Goal: Transaction & Acquisition: Subscribe to service/newsletter

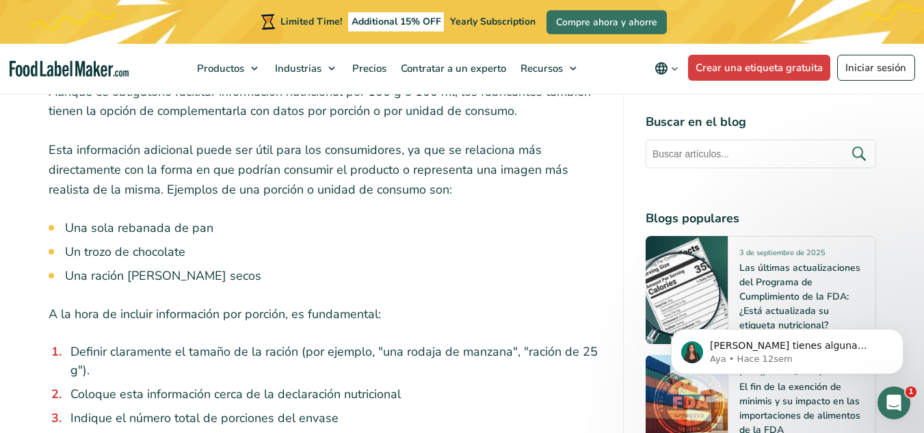
scroll to position [7384, 0]
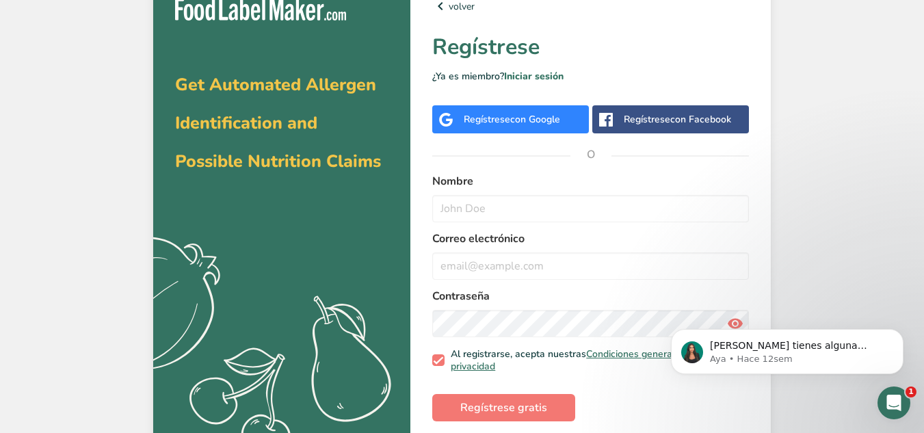
scroll to position [31, 0]
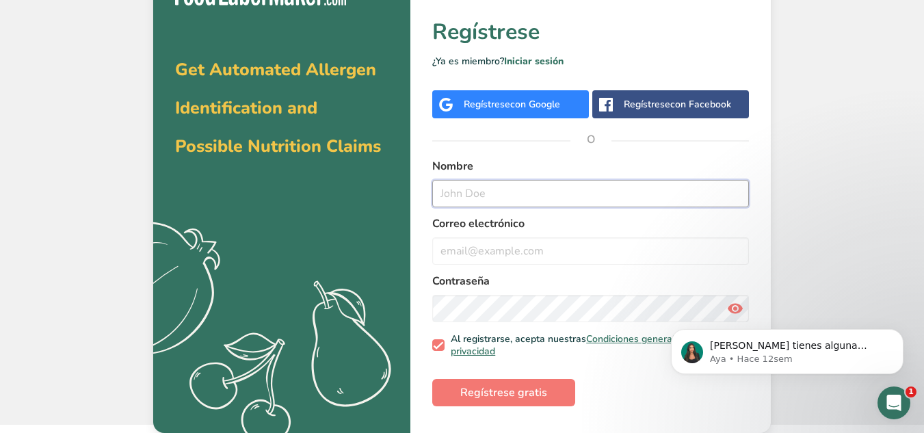
click at [520, 194] on input "text" at bounding box center [590, 193] width 317 height 27
type input "Nini Yohanna Chavez"
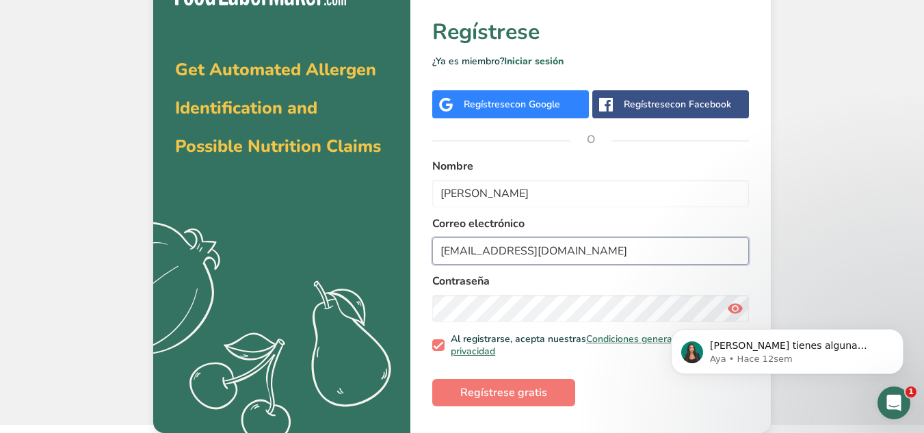
click at [487, 245] on input "nychavez@gmail.com" at bounding box center [590, 250] width 317 height 27
type input "nychavez319@gmail.com"
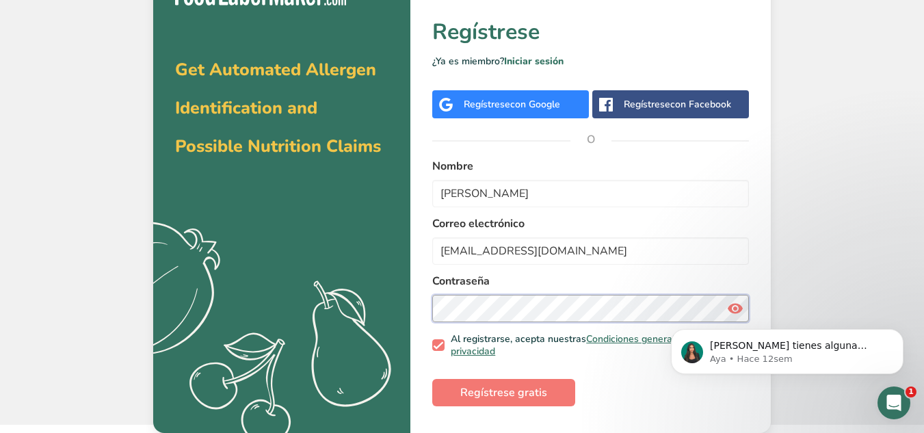
click at [431, 280] on div "volver Regístrese ¿Ya es miembro? Iniciar sesión Regístrese con Google Regístre…" at bounding box center [590, 197] width 360 height 472
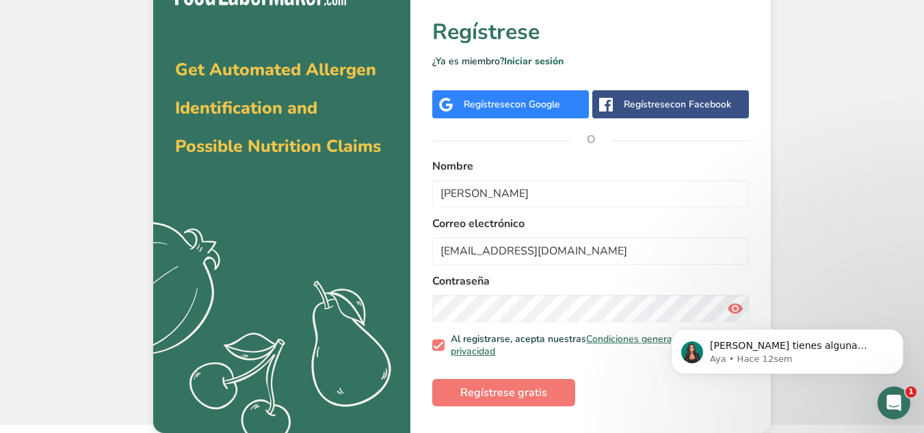
click at [734, 310] on body "Si tienes alguna pregunta no dudes en consultarnos. ¡Estamos aquí para ayudarte…" at bounding box center [787, 348] width 263 height 85
click at [734, 307] on body "Si tienes alguna pregunta no dudes en consultarnos. ¡Estamos aquí para ayudarte…" at bounding box center [787, 348] width 263 height 85
click at [727, 307] on body "Si tienes alguna pregunta no dudes en consultarnos. ¡Estamos aquí para ayudarte…" at bounding box center [787, 348] width 263 height 85
click at [729, 308] on body "Si tienes alguna pregunta no dudes en consultarnos. ¡Estamos aquí para ayudarte…" at bounding box center [787, 348] width 263 height 85
click at [729, 306] on body "Si tienes alguna pregunta no dudes en consultarnos. ¡Estamos aquí para ayudarte…" at bounding box center [787, 348] width 263 height 85
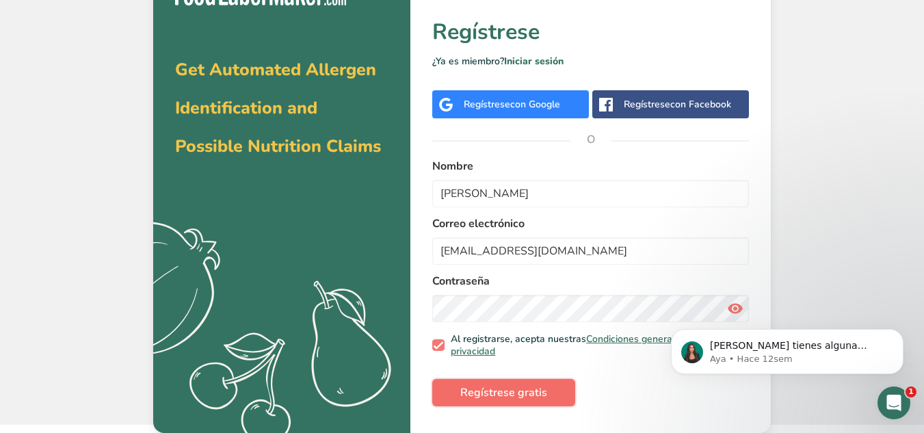
click at [511, 392] on span "Regístrese gratis" at bounding box center [503, 392] width 87 height 16
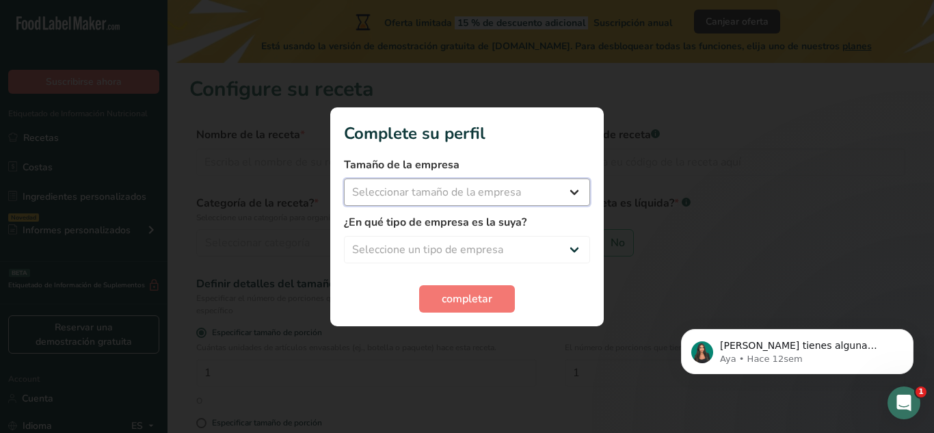
click at [549, 181] on select "Seleccionar tamaño de la empresa Menos de 10 empleados De 10 a 50 empleados De …" at bounding box center [467, 191] width 246 height 27
select select "1"
click at [344, 178] on select "Seleccionar tamaño de la empresa Menos de 10 empleados De 10 a 50 empleados De …" at bounding box center [467, 191] width 246 height 27
click at [533, 248] on select "Seleccione un tipo de empresa Fabricante de alimentos envasados Restaurante y c…" at bounding box center [467, 249] width 246 height 27
select select "8"
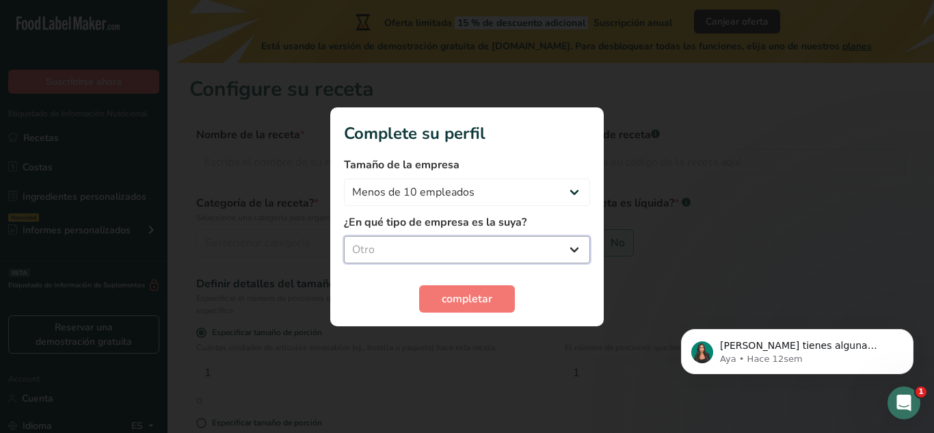
click at [344, 236] on select "Seleccione un tipo de empresa Fabricante de alimentos envasados Restaurante y c…" at bounding box center [467, 249] width 246 height 27
click at [572, 196] on select "Menos de 10 empleados De 10 a 50 empleados De 51 a 500 empleados Más de 500 emp…" at bounding box center [467, 191] width 246 height 27
click at [471, 305] on span "completar" at bounding box center [467, 299] width 51 height 16
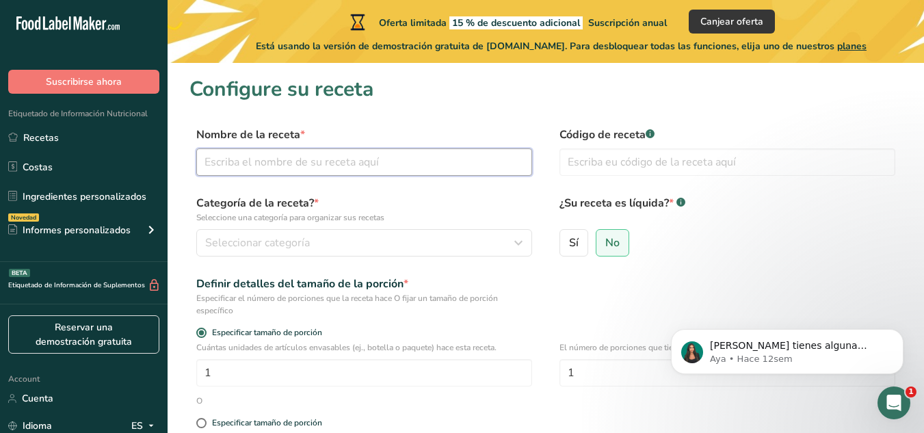
click at [445, 163] on input "text" at bounding box center [364, 161] width 336 height 27
type input "Lulu en almibar"
click at [590, 160] on input "text" at bounding box center [727, 161] width 336 height 27
click at [657, 129] on label "Código de receta .a-a{fill:#347362;}.b-a{fill:#fff;}" at bounding box center [727, 134] width 336 height 16
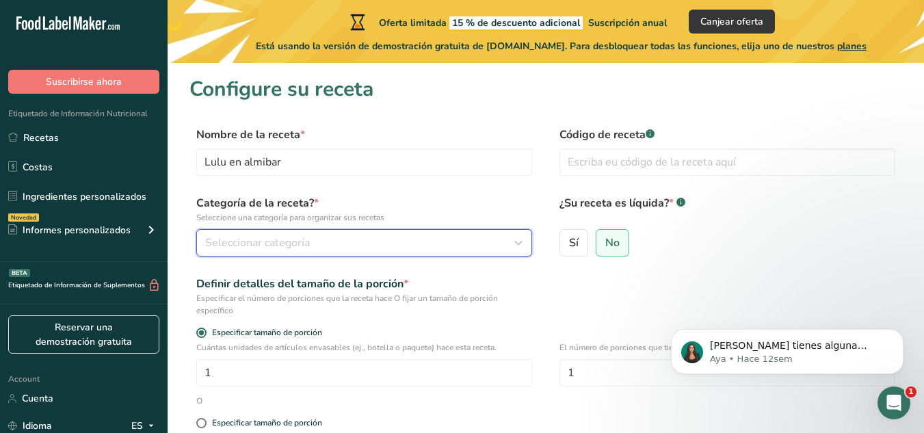
click at [379, 234] on button "Seleccionar categoría" at bounding box center [364, 242] width 336 height 27
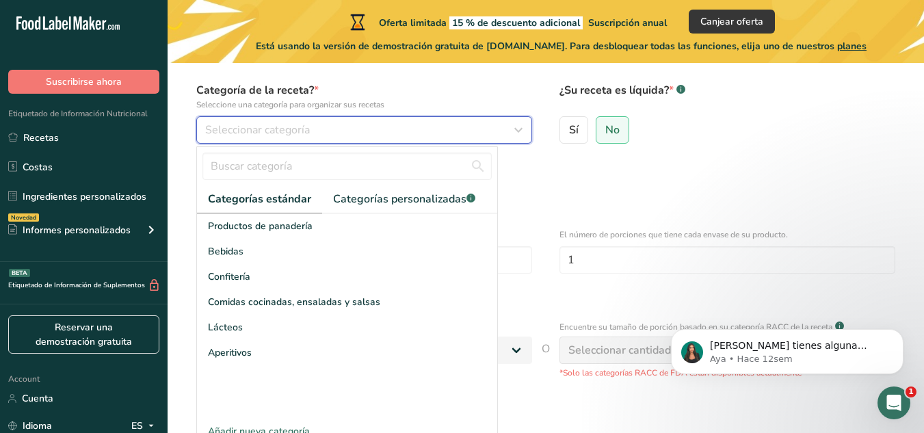
scroll to position [137, 0]
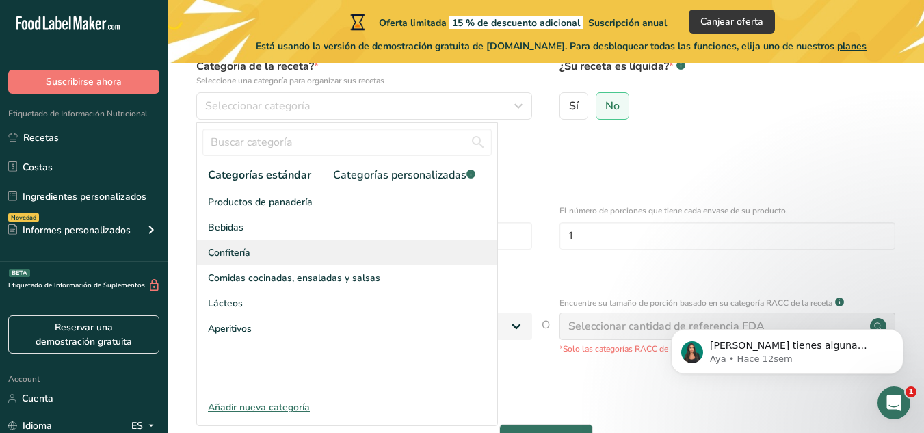
click at [368, 247] on div "Confitería" at bounding box center [347, 252] width 300 height 25
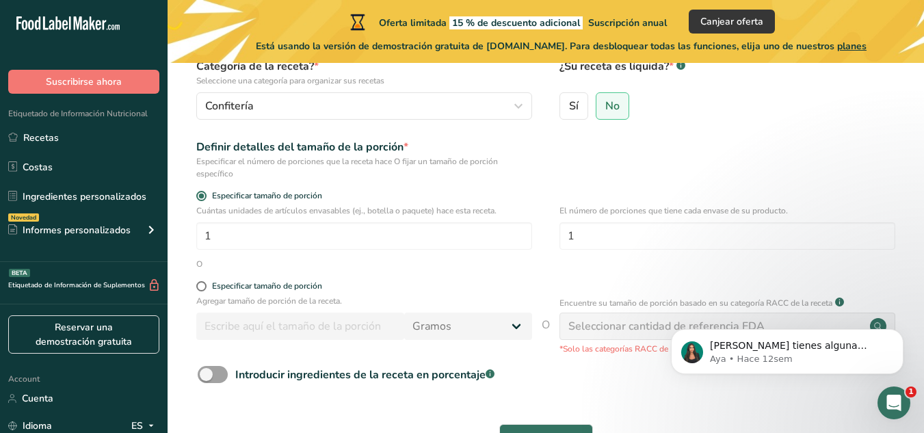
scroll to position [68, 0]
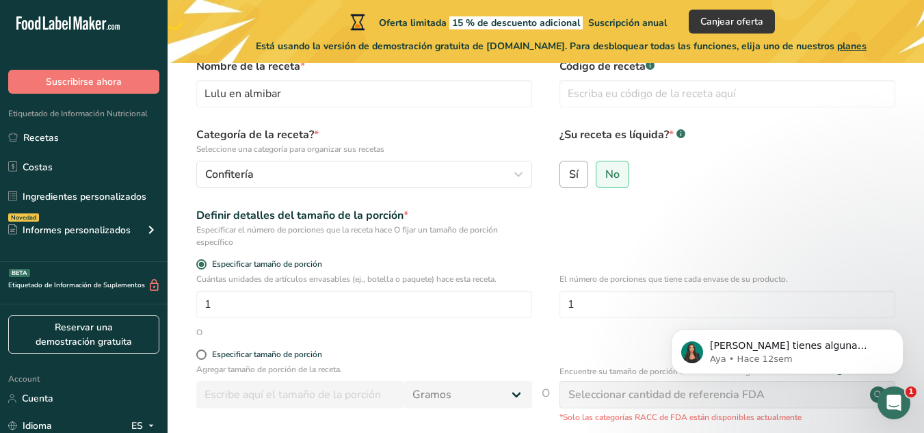
click at [579, 178] on label "Sí" at bounding box center [573, 174] width 29 height 27
click at [569, 178] on input "Sí" at bounding box center [564, 174] width 9 height 9
radio input "true"
radio input "false"
select select "22"
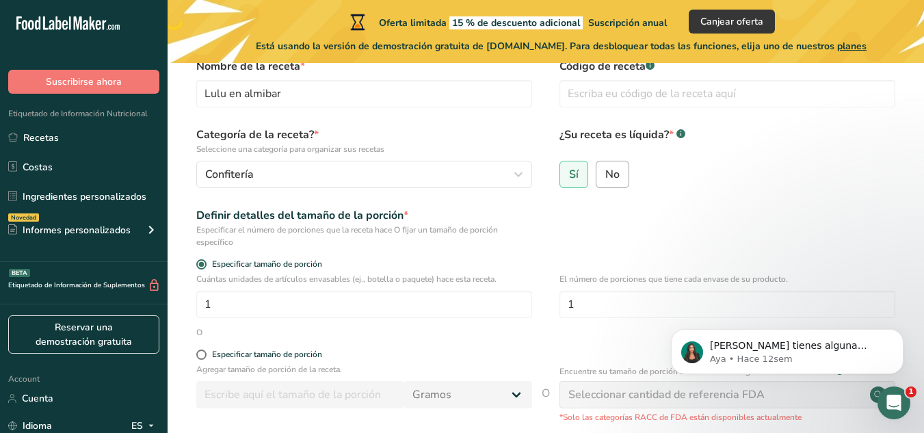
click at [605, 184] on label "No" at bounding box center [613, 174] width 34 height 27
click at [605, 178] on input "No" at bounding box center [600, 174] width 9 height 9
radio input "true"
radio input "false"
click at [276, 306] on input "1" at bounding box center [364, 304] width 336 height 27
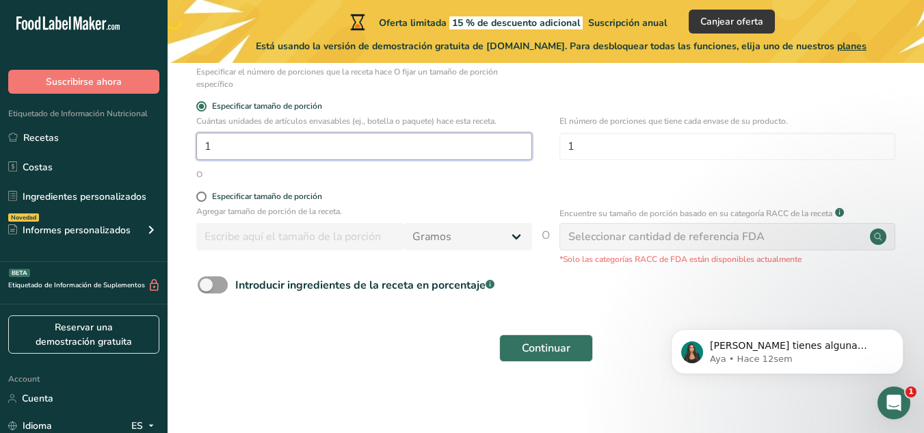
scroll to position [229, 0]
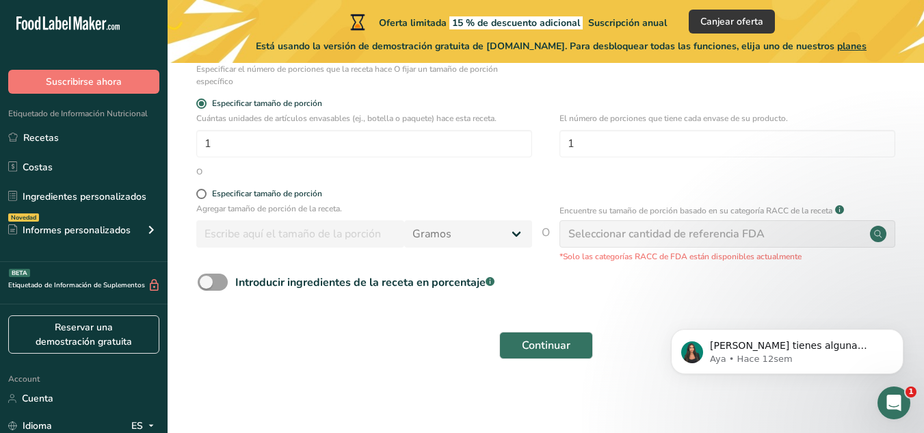
click at [881, 239] on circle at bounding box center [878, 234] width 16 height 16
click at [782, 235] on div "Seleccionar cantidad de referencia FDA" at bounding box center [727, 233] width 336 height 27
click at [295, 196] on div "Especificar tamaño de porción" at bounding box center [267, 194] width 110 height 10
click at [205, 196] on input "Especificar tamaño de porción" at bounding box center [200, 193] width 9 height 9
radio input "true"
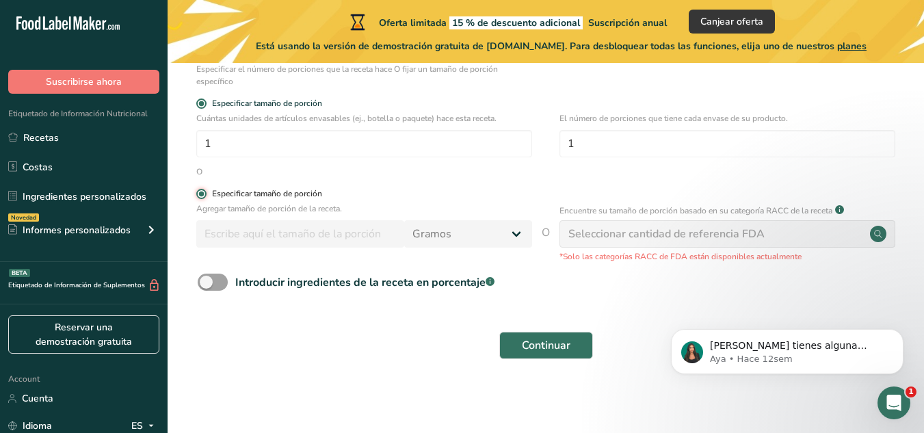
radio input "false"
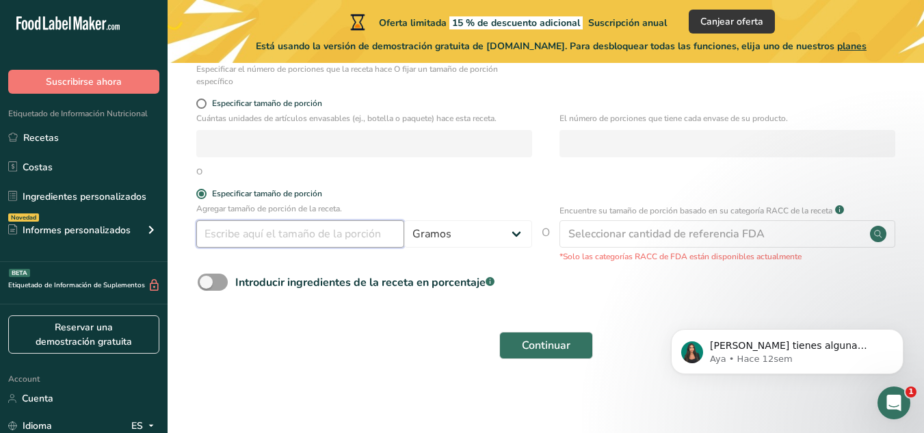
click at [299, 243] on input "number" at bounding box center [300, 233] width 208 height 27
type input "49.998"
click at [553, 340] on span "Continuar" at bounding box center [546, 345] width 49 height 16
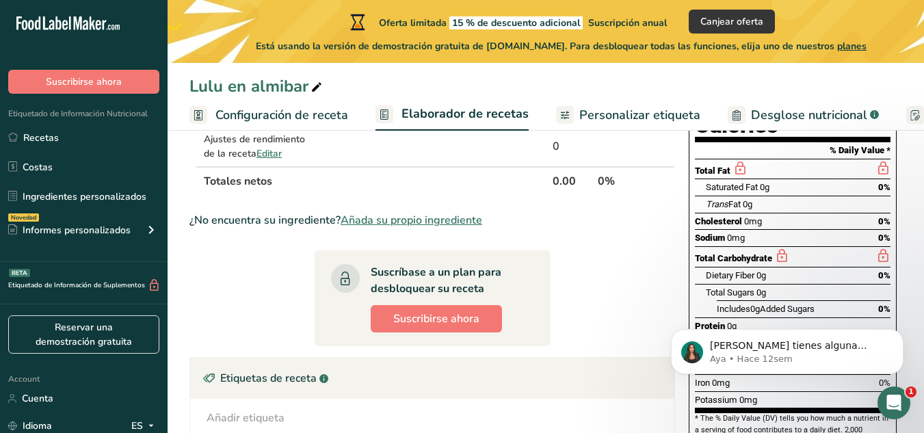
scroll to position [205, 0]
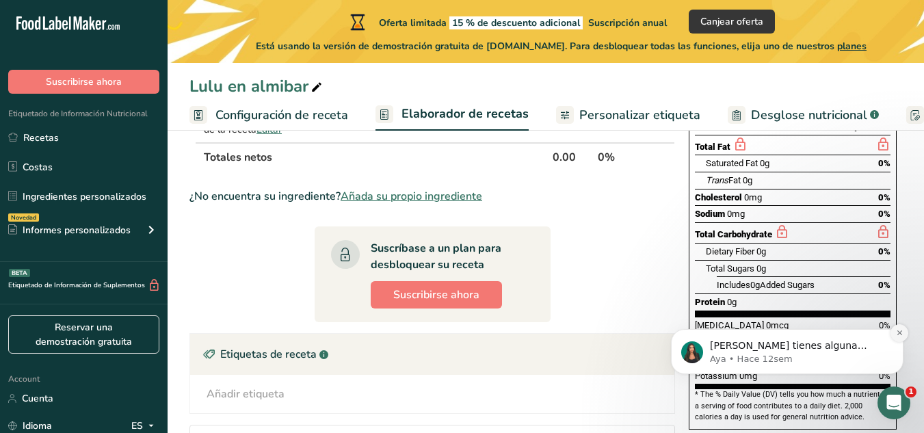
click at [899, 334] on icon "Dismiss notification" at bounding box center [900, 333] width 8 height 8
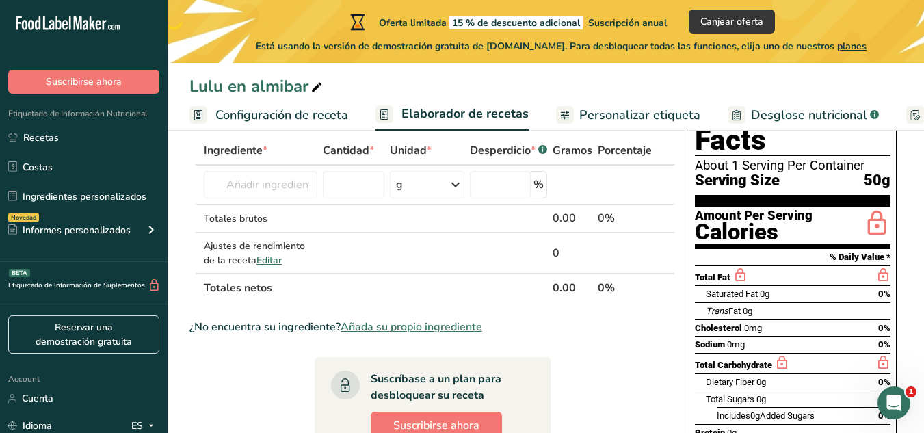
scroll to position [0, 0]
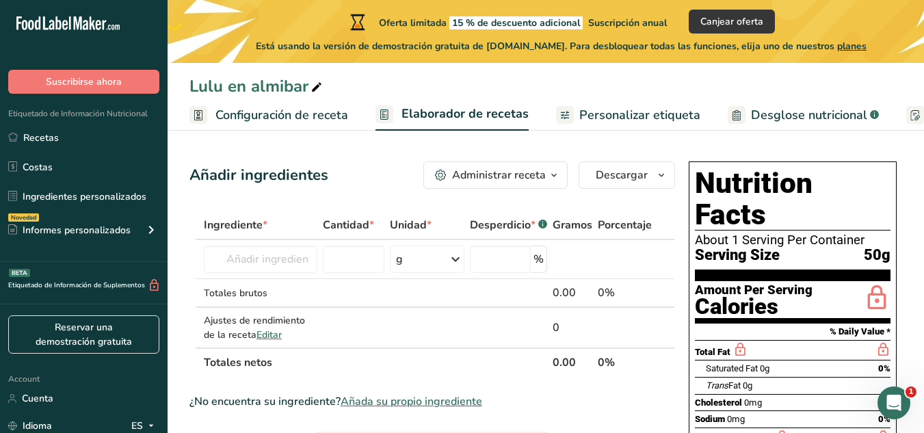
drag, startPoint x: 851, startPoint y: 269, endPoint x: 393, endPoint y: 420, distance: 482.4
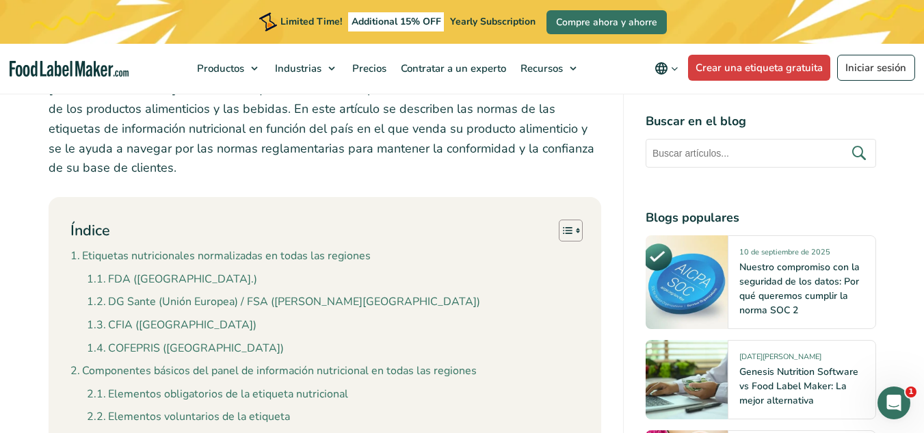
scroll to position [684, 0]
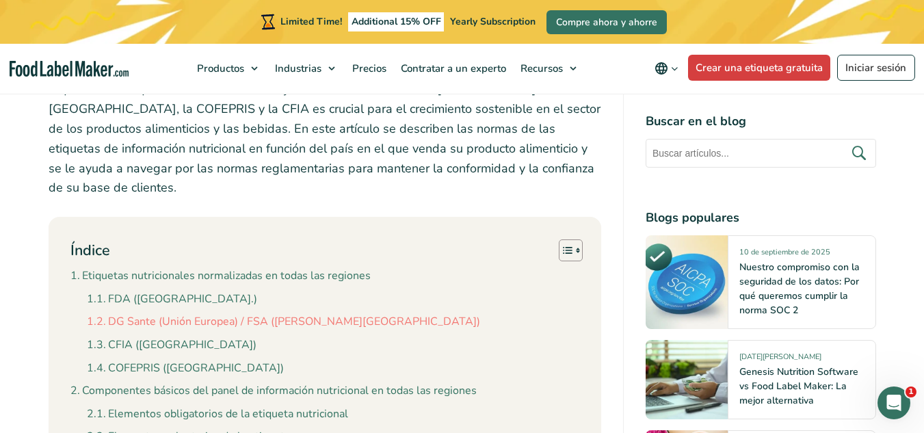
click at [263, 313] on link "DG Sante (Unión Europea) / FSA ([PERSON_NAME][GEOGRAPHIC_DATA])" at bounding box center [283, 322] width 393 height 18
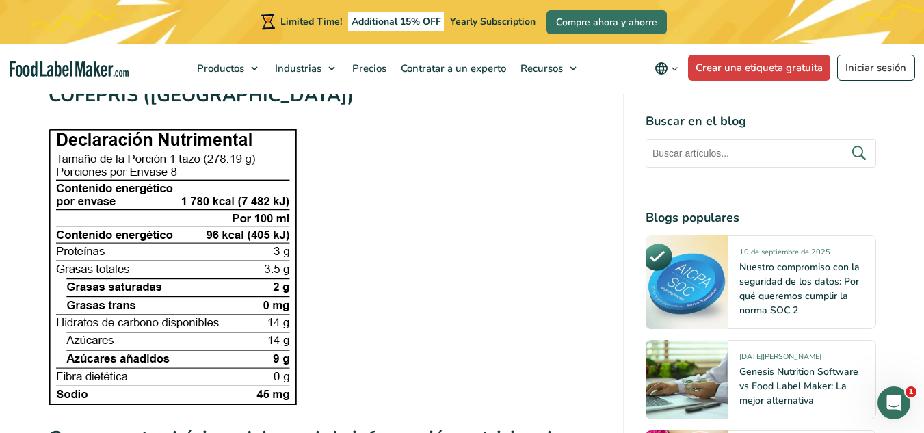
scroll to position [2905, 0]
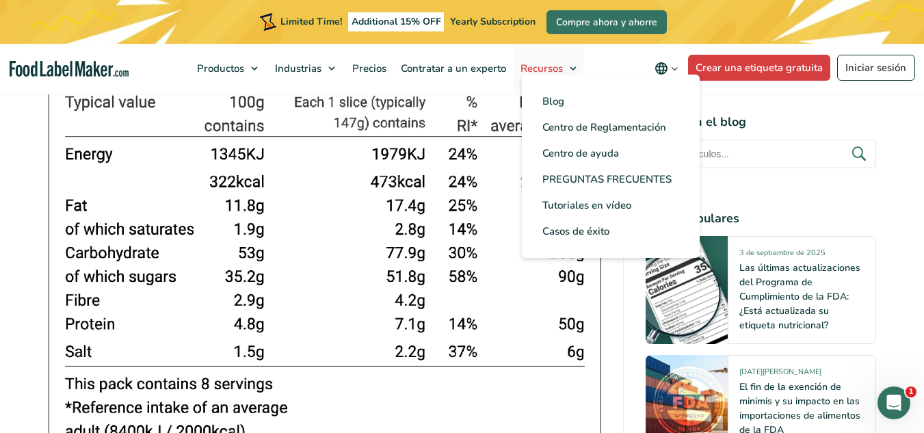
scroll to position [4421, 0]
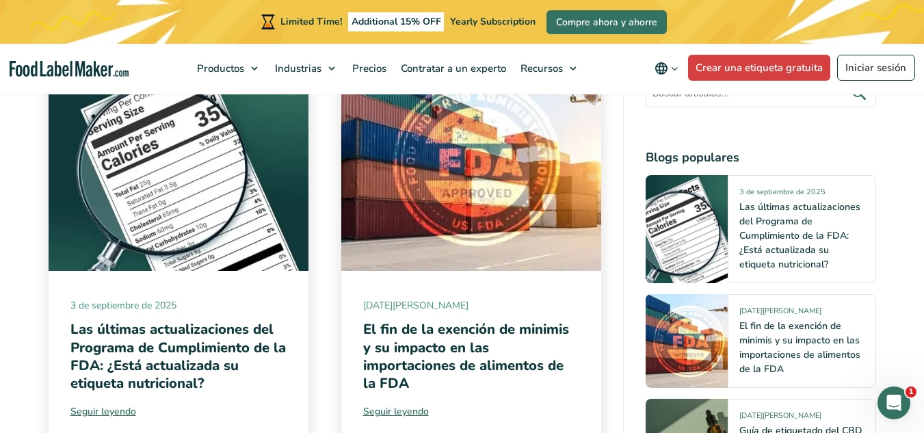
scroll to position [12512, 0]
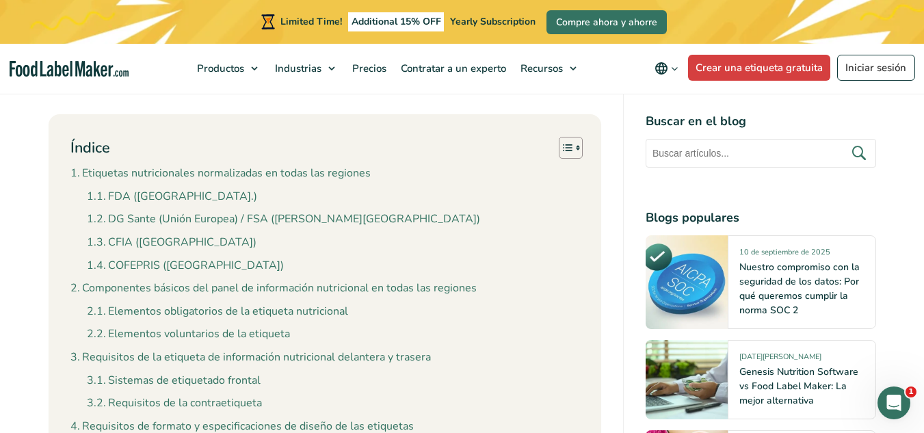
scroll to position [752, 0]
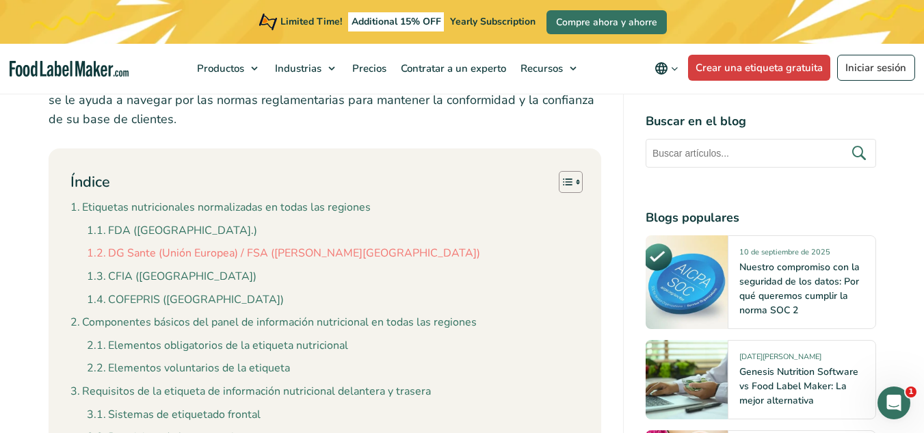
click at [228, 245] on link "DG Sante (Unión Europea) / FSA ([PERSON_NAME][GEOGRAPHIC_DATA])" at bounding box center [283, 254] width 393 height 18
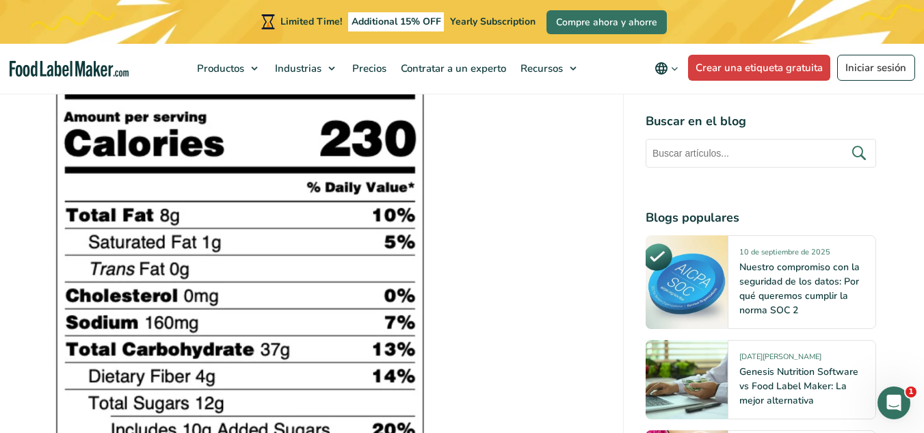
scroll to position [2153, 0]
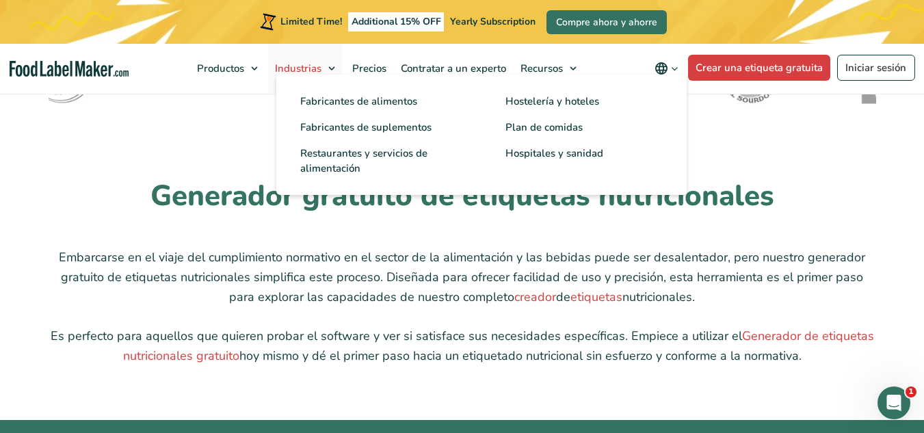
scroll to position [3350, 0]
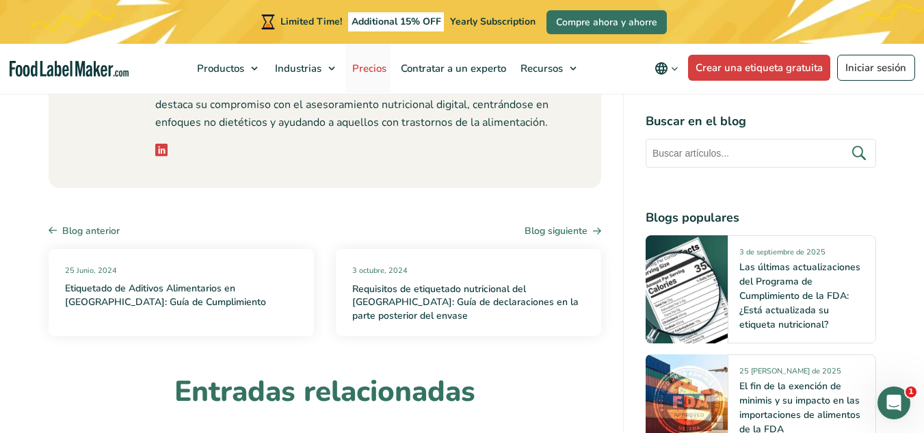
scroll to position [5607, 0]
